Goal: Information Seeking & Learning: Learn about a topic

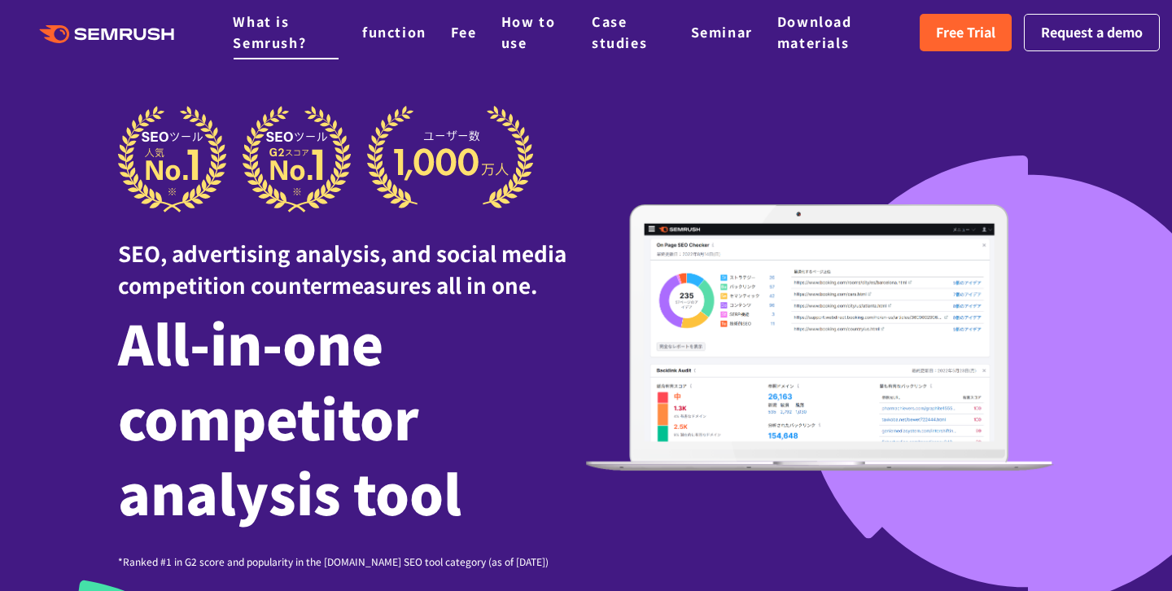
click at [272, 44] on font "What is Semrush?" at bounding box center [269, 31] width 73 height 41
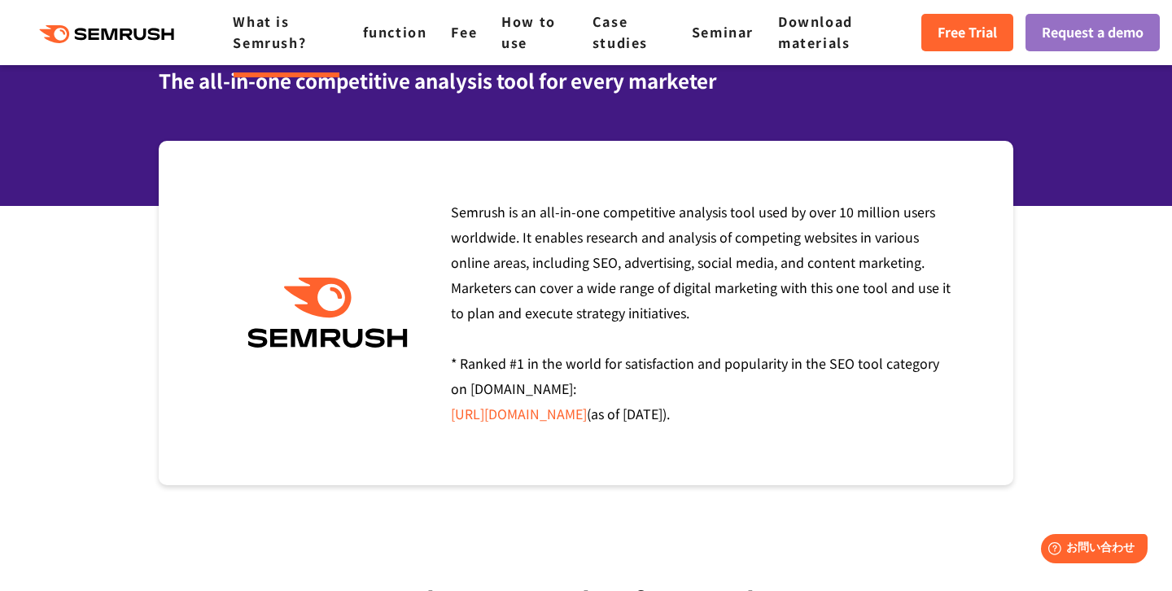
scroll to position [134, 0]
